Goal: Information Seeking & Learning: Learn about a topic

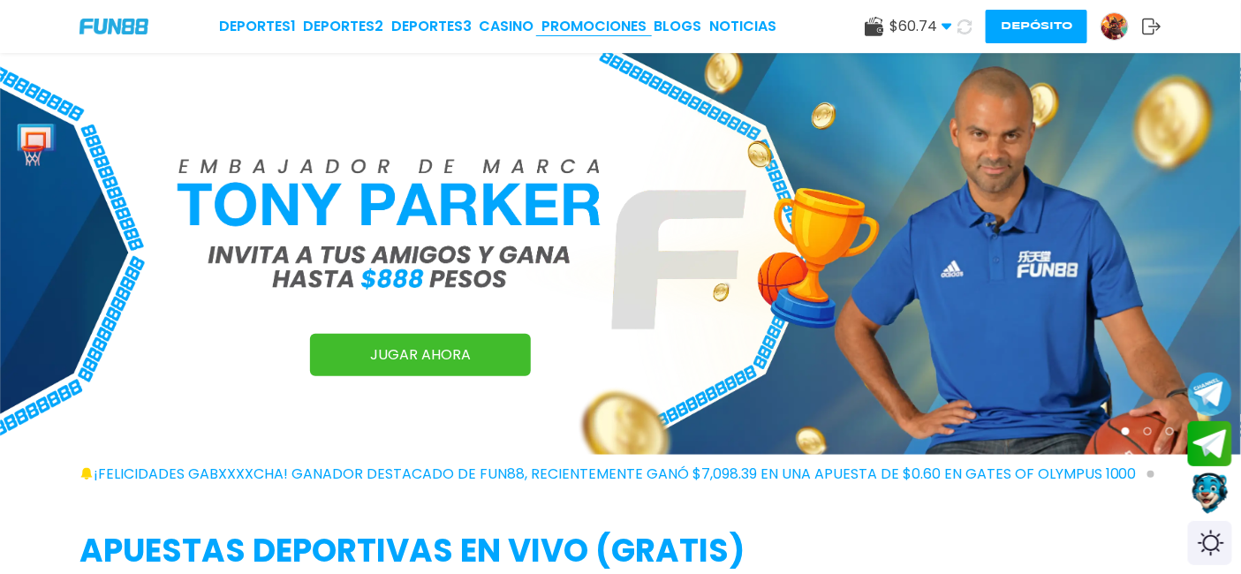
click at [602, 29] on link "Promociones" at bounding box center [593, 26] width 105 height 21
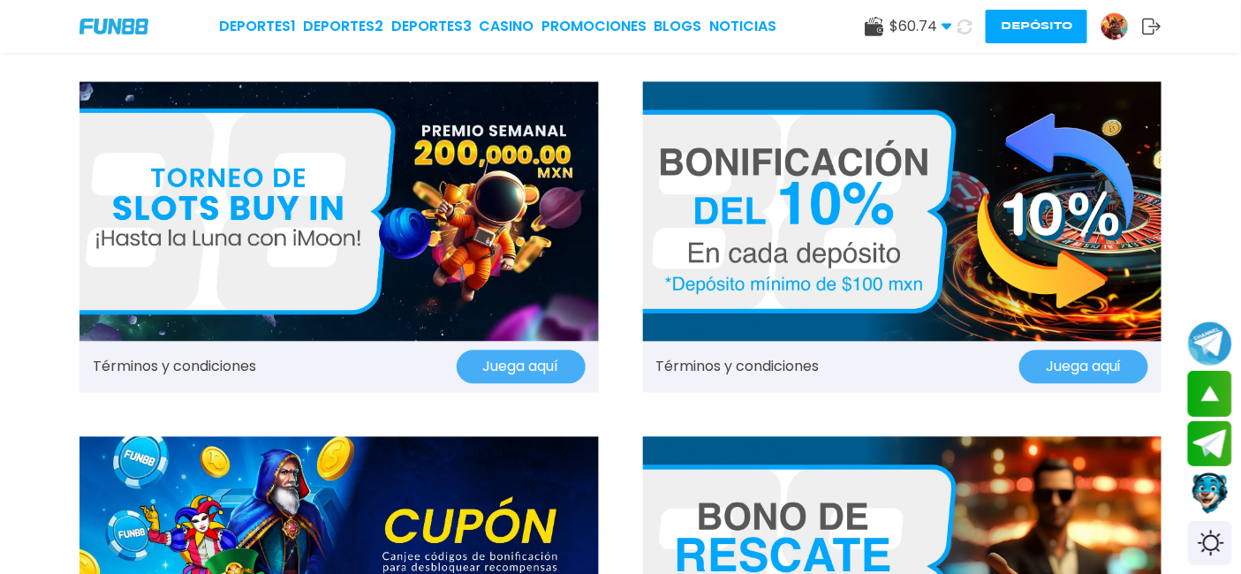
scroll to position [1570, 0]
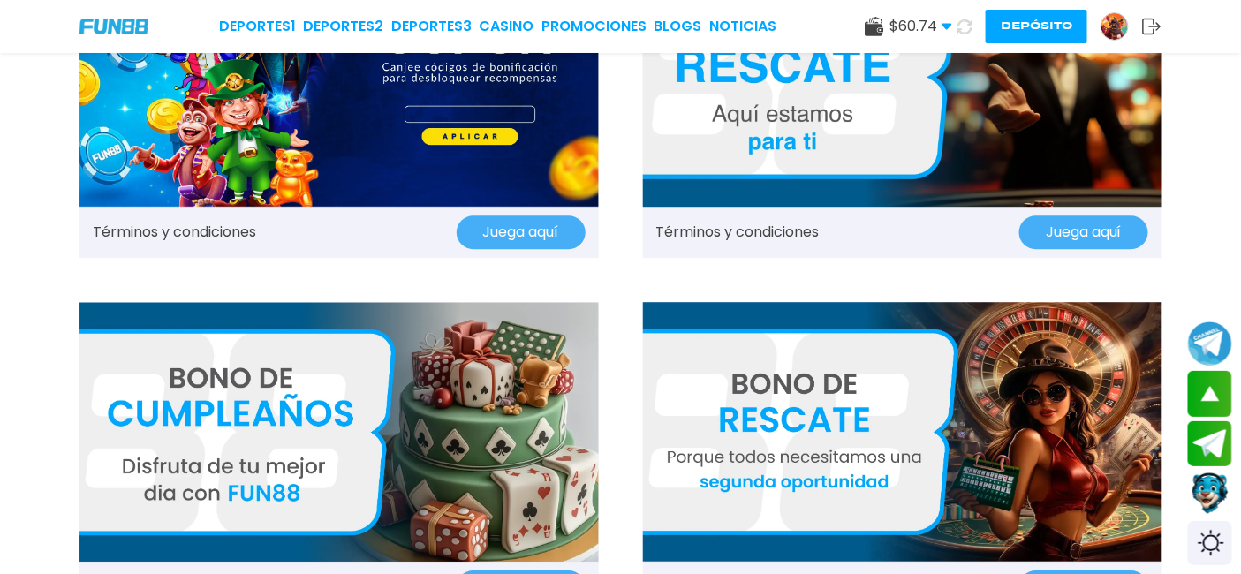
click at [408, 434] on img at bounding box center [338, 432] width 519 height 260
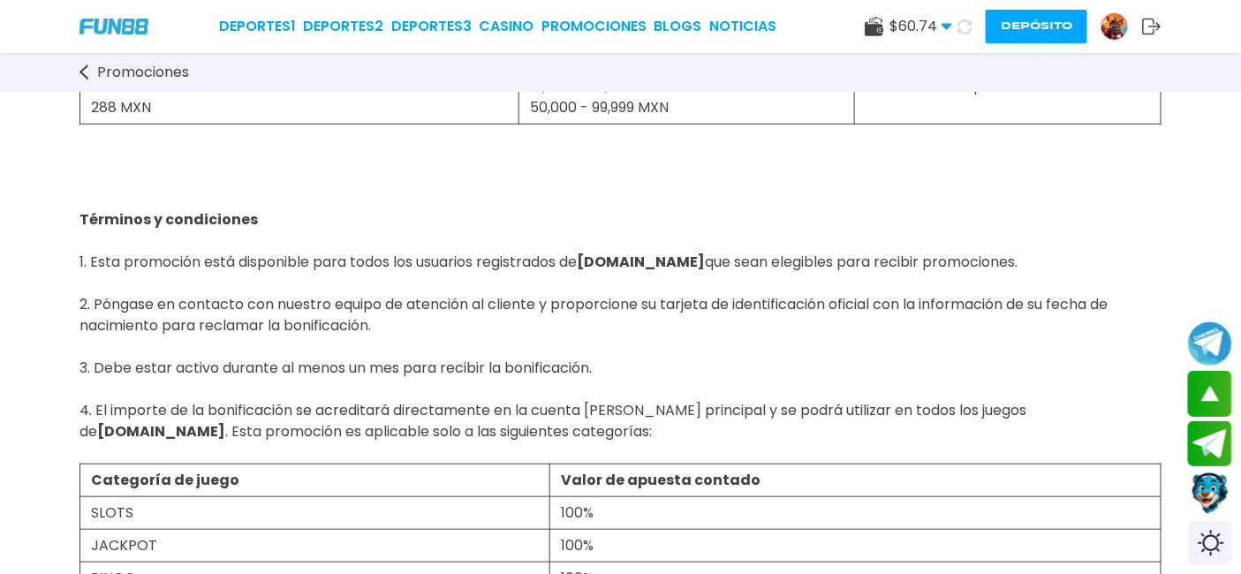
scroll to position [392, 0]
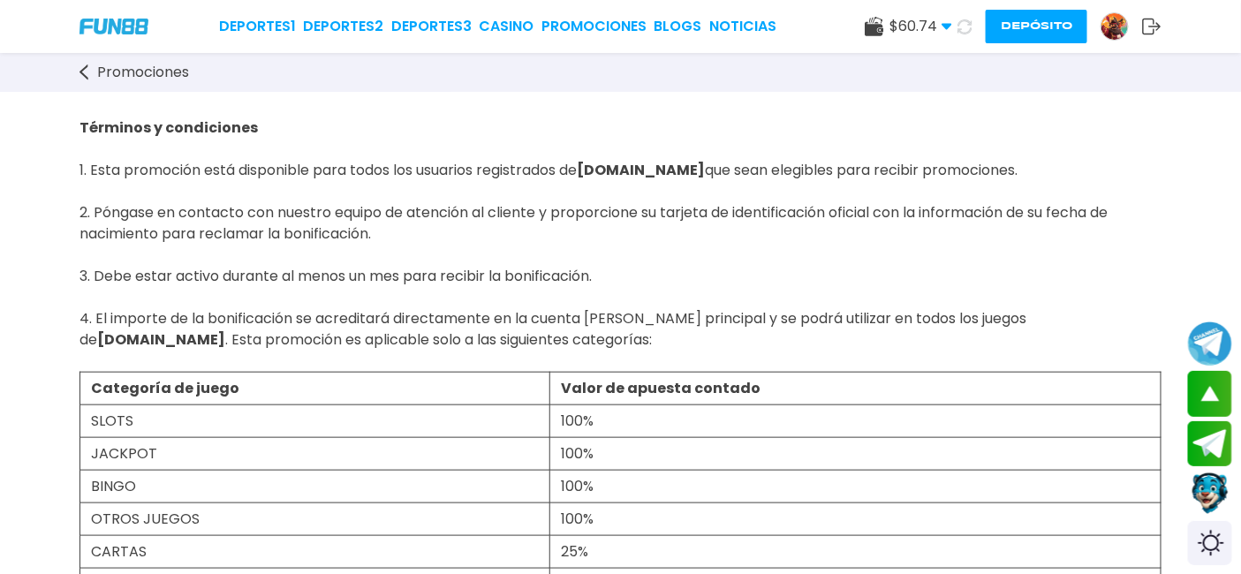
drag, startPoint x: 113, startPoint y: 27, endPoint x: 185, endPoint y: 10, distance: 74.6
click at [113, 26] on img at bounding box center [113, 26] width 69 height 15
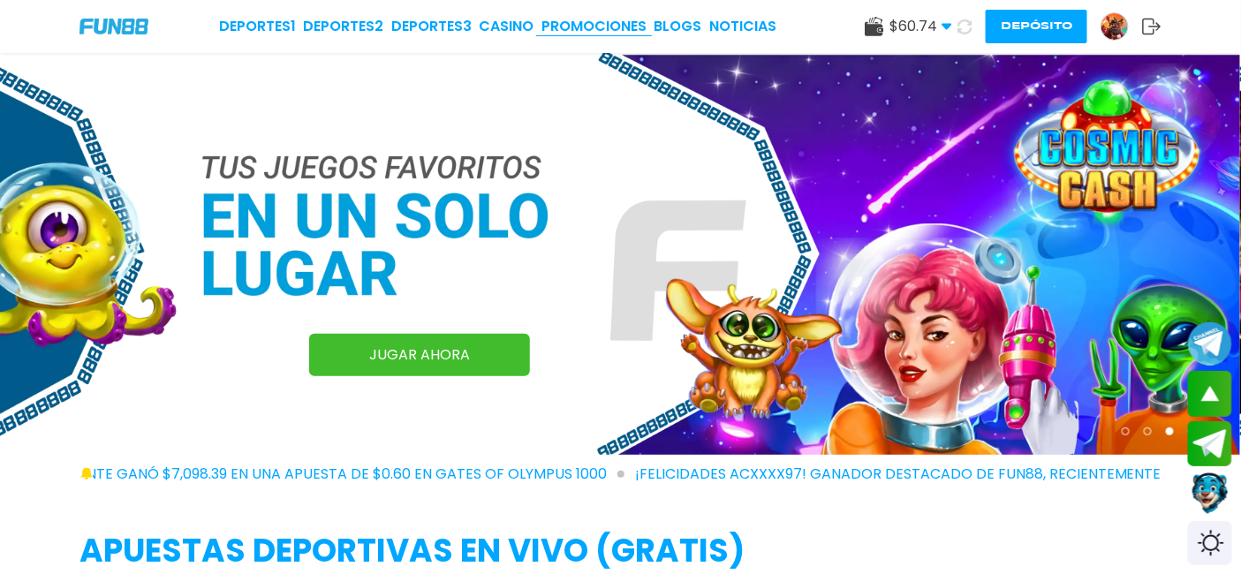
click at [583, 19] on link "Promociones" at bounding box center [593, 26] width 105 height 21
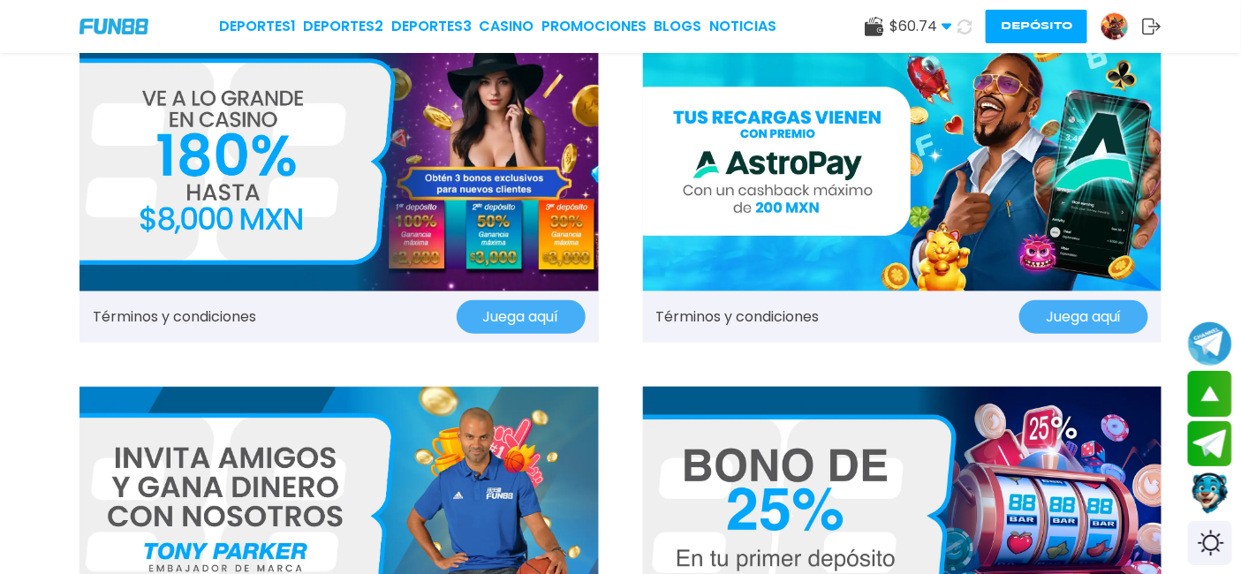
scroll to position [392, 0]
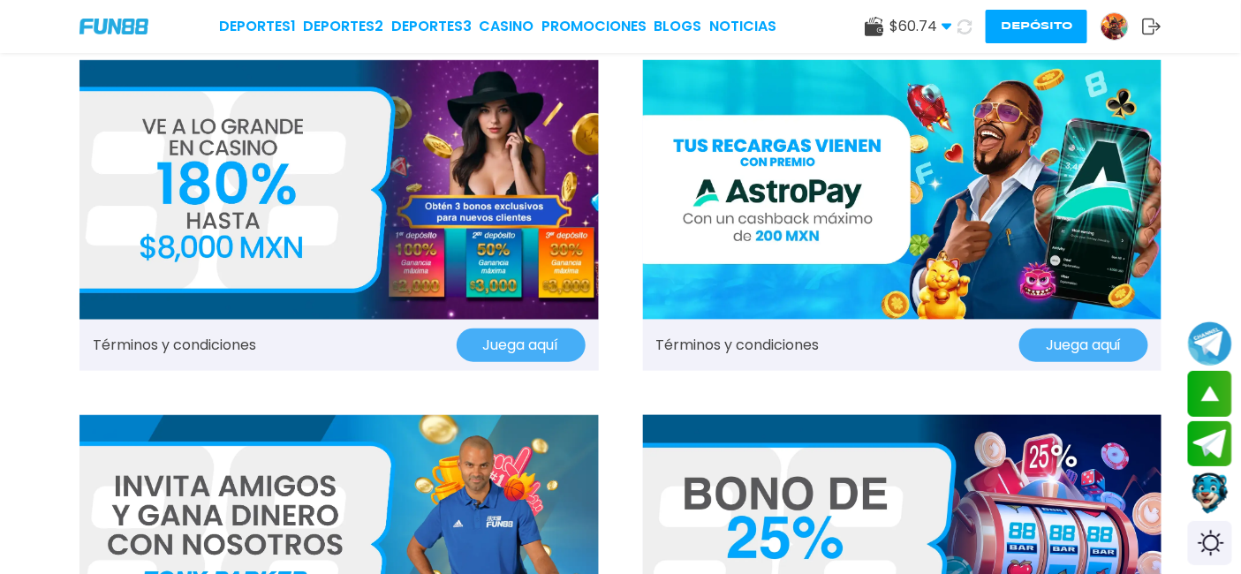
click at [345, 216] on img at bounding box center [338, 190] width 519 height 260
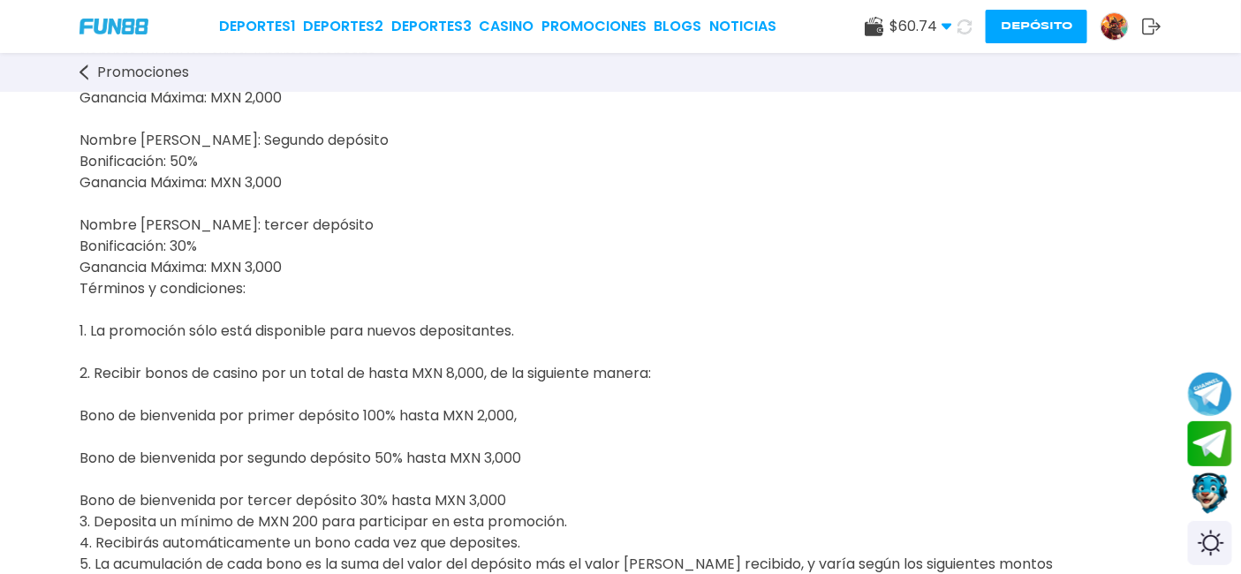
scroll to position [490, 0]
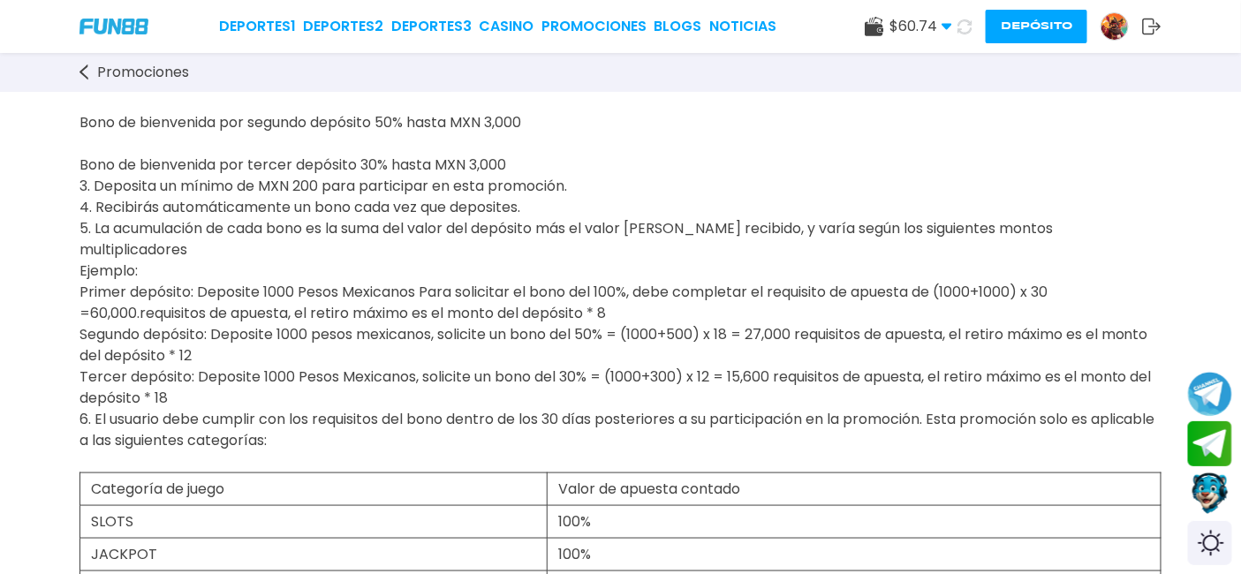
drag, startPoint x: 76, startPoint y: 269, endPoint x: 624, endPoint y: 288, distance: 548.0
copy span "Primer depósito: Deposite 1000 Pesos Mexicanos Para solicitar el bono del 100%,…"
